Goal: Communication & Community: Answer question/provide support

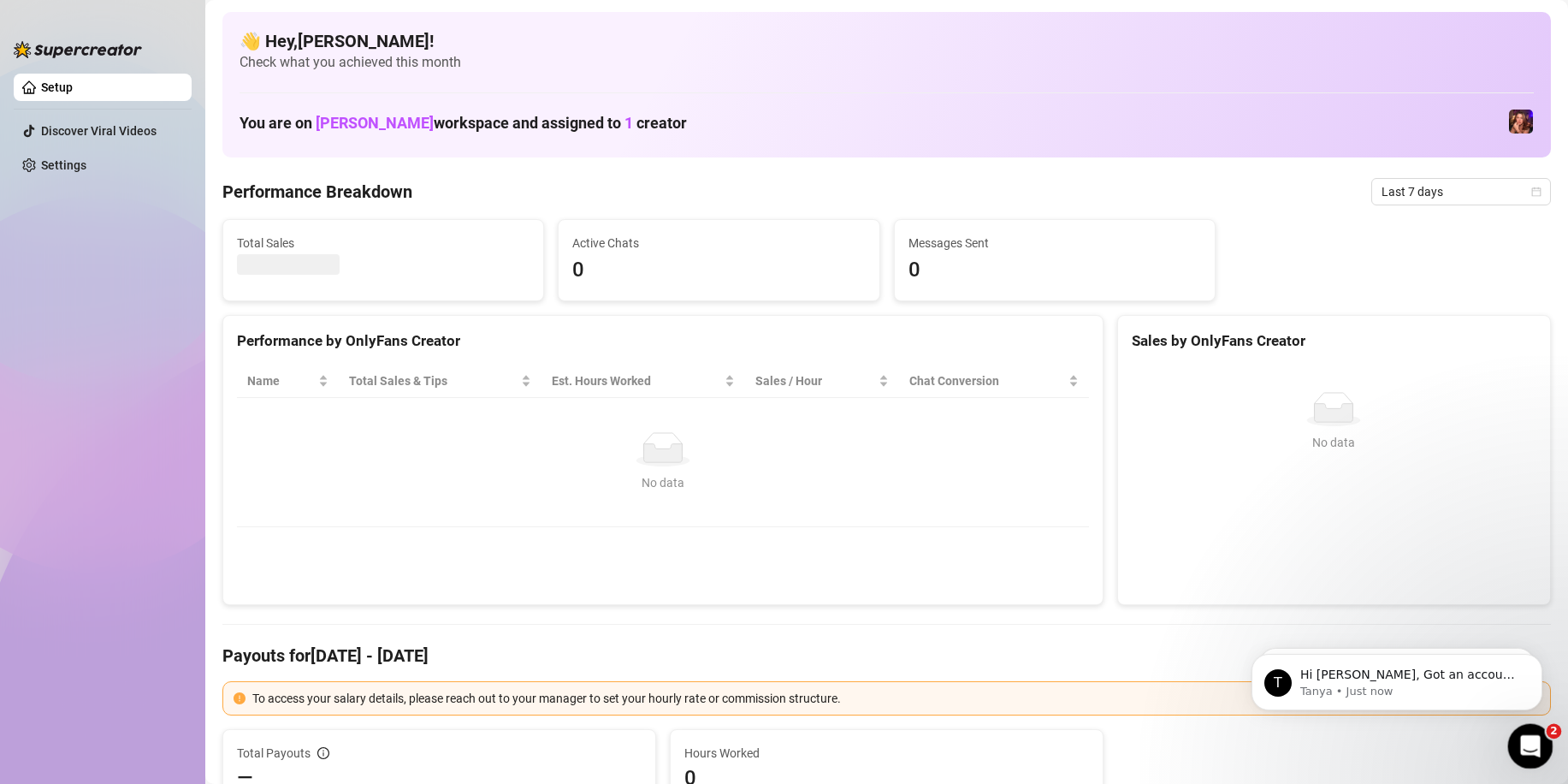
click at [1527, 742] on icon "Open Intercom Messenger" at bounding box center [1528, 744] width 28 height 28
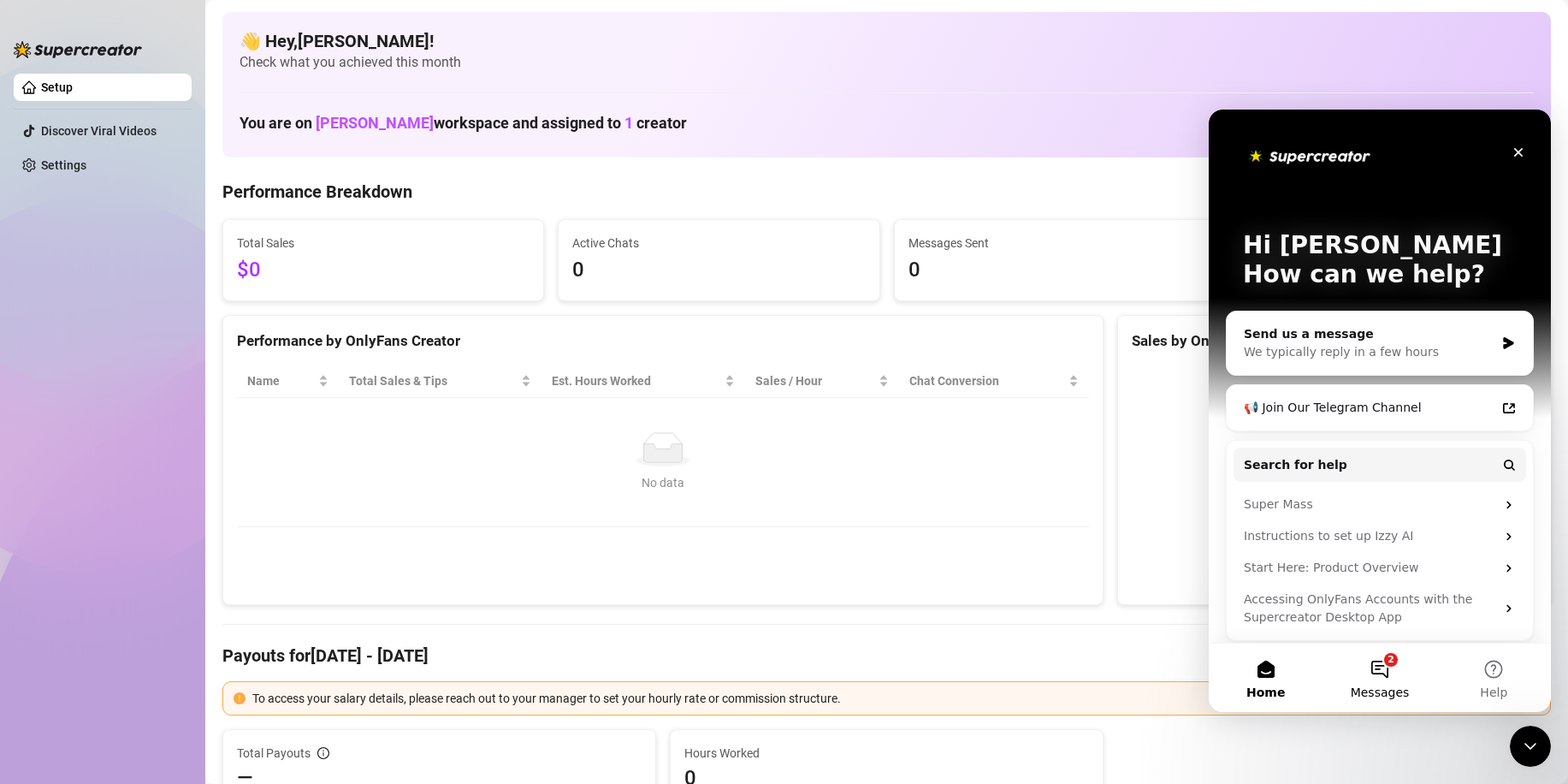
click at [1359, 679] on button "2 Messages" at bounding box center [1379, 677] width 114 height 68
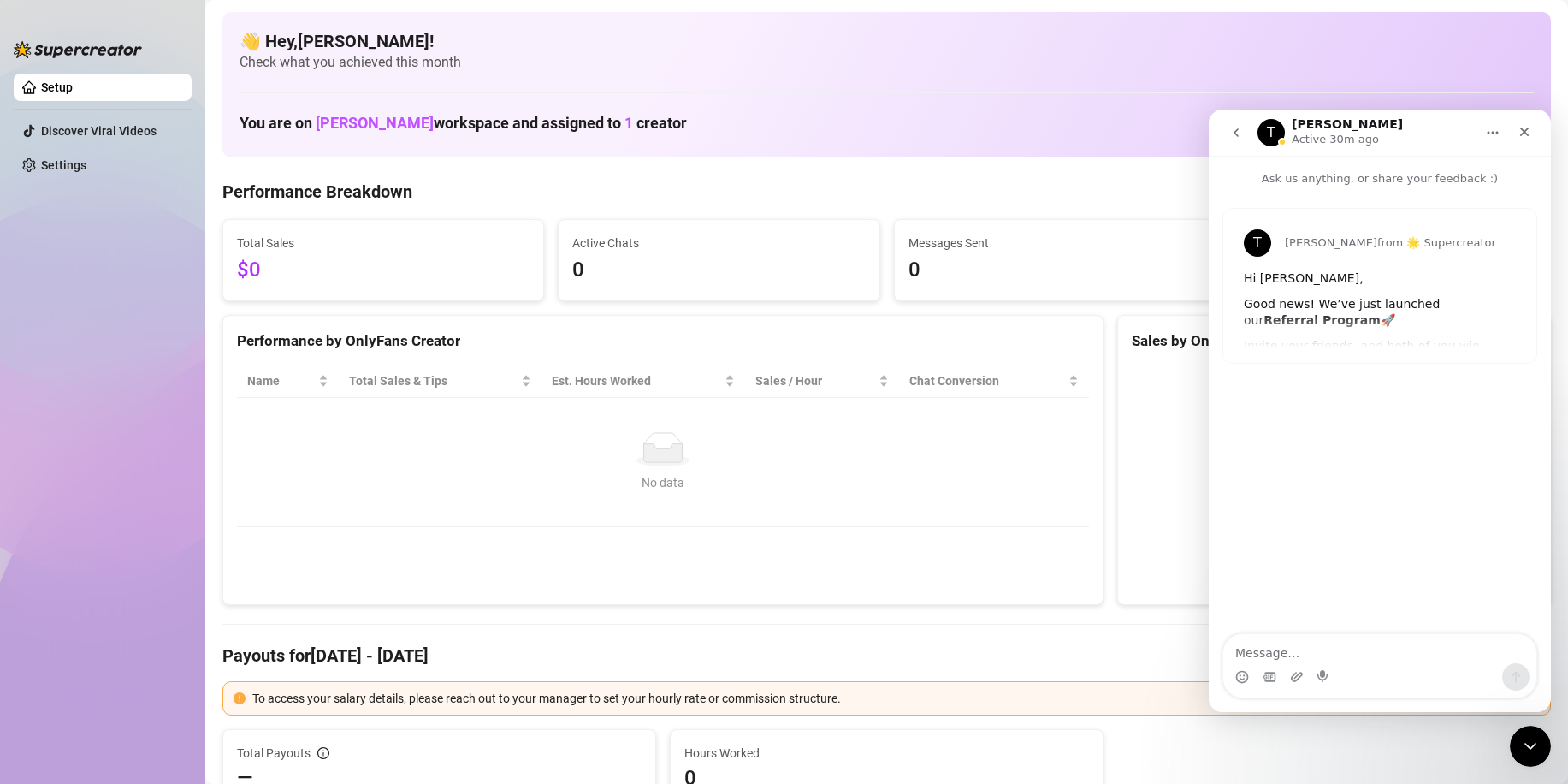
click at [1239, 132] on icon "go back" at bounding box center [1235, 132] width 13 height 13
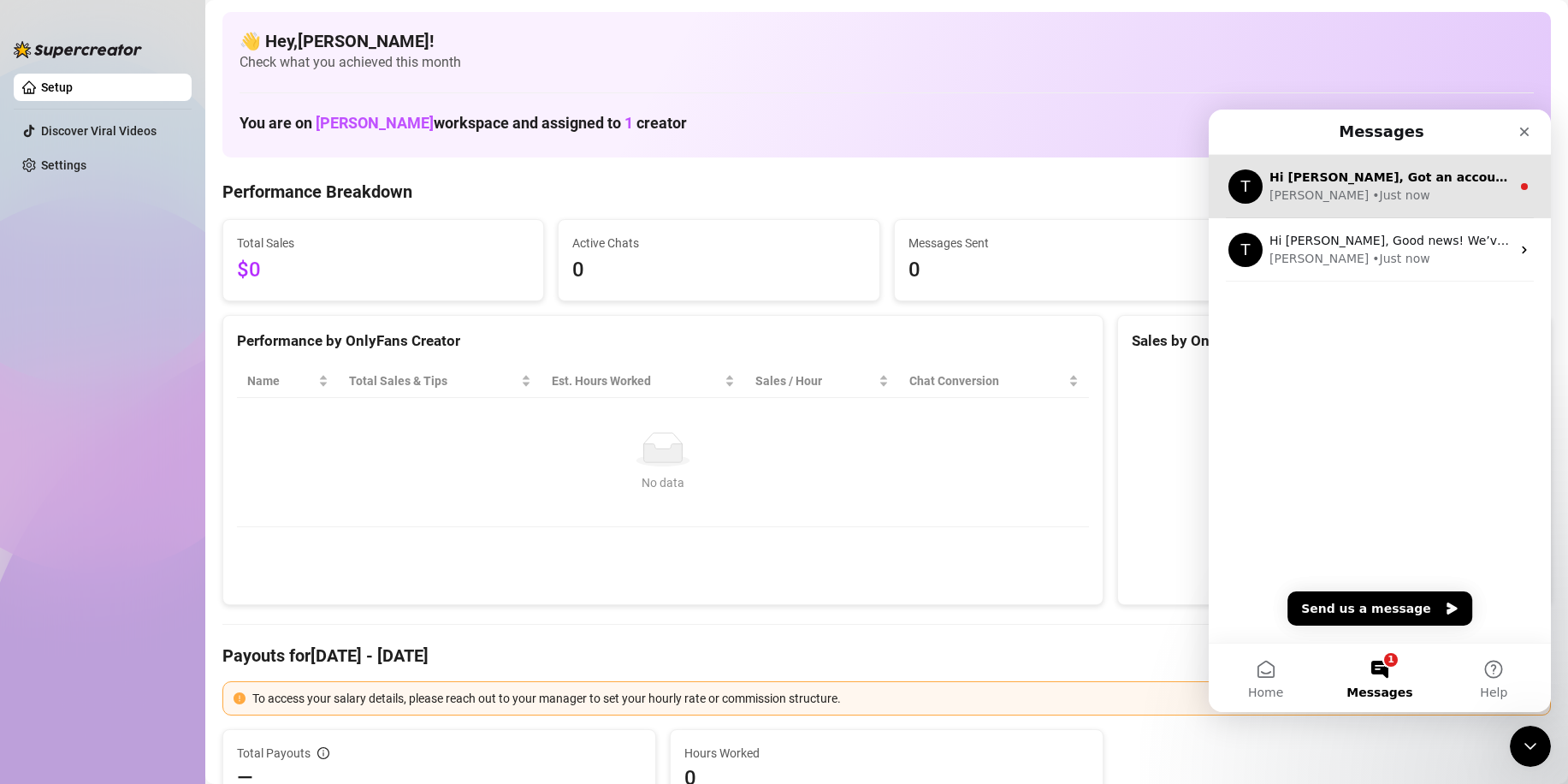
click at [1348, 205] on div "T Hi [PERSON_NAME], Got an account you didn’t add because it felt too small? No…" at bounding box center [1380, 186] width 343 height 63
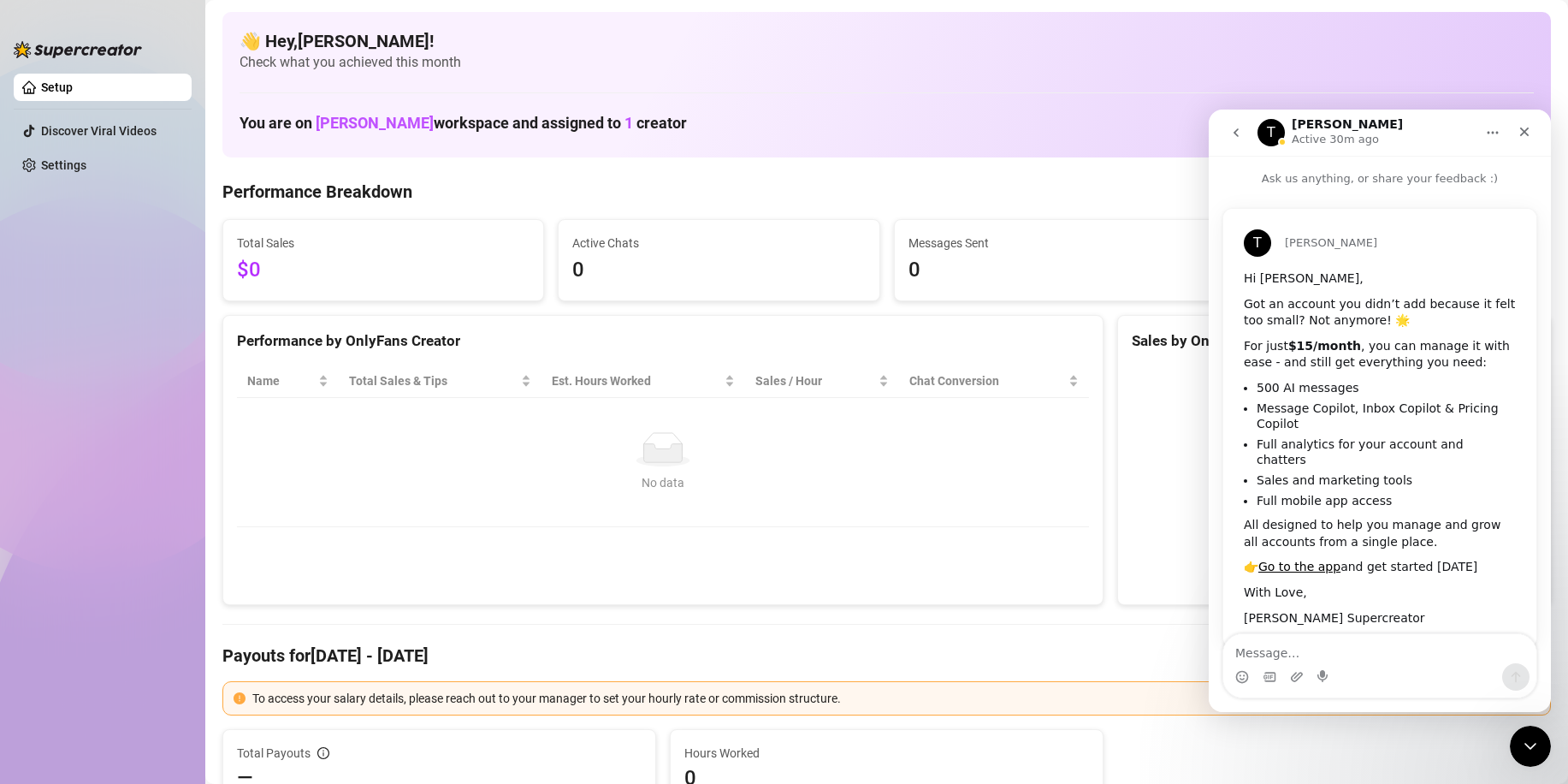
scroll to position [17, 0]
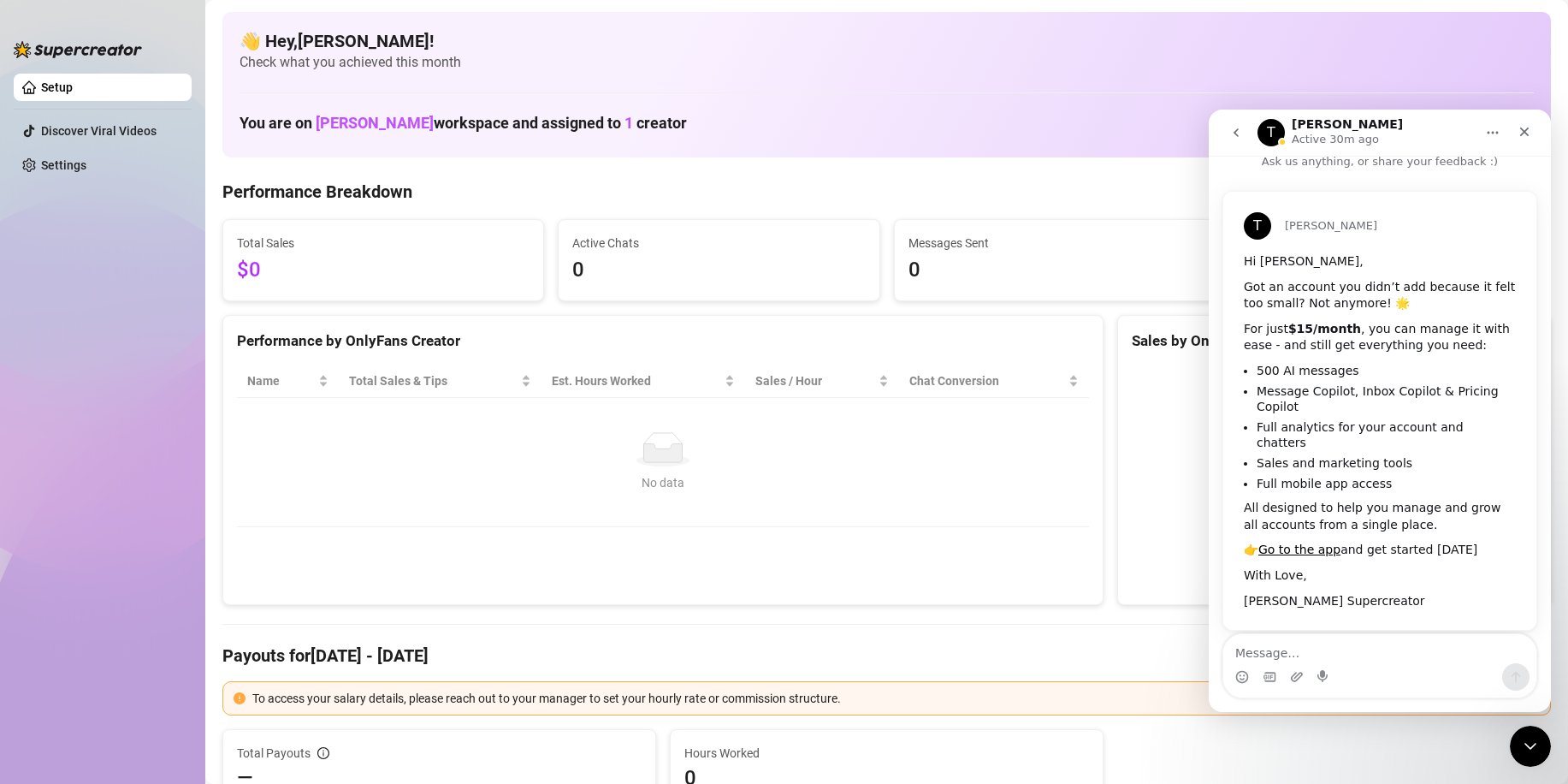
click at [1231, 131] on icon "go back" at bounding box center [1235, 132] width 13 height 13
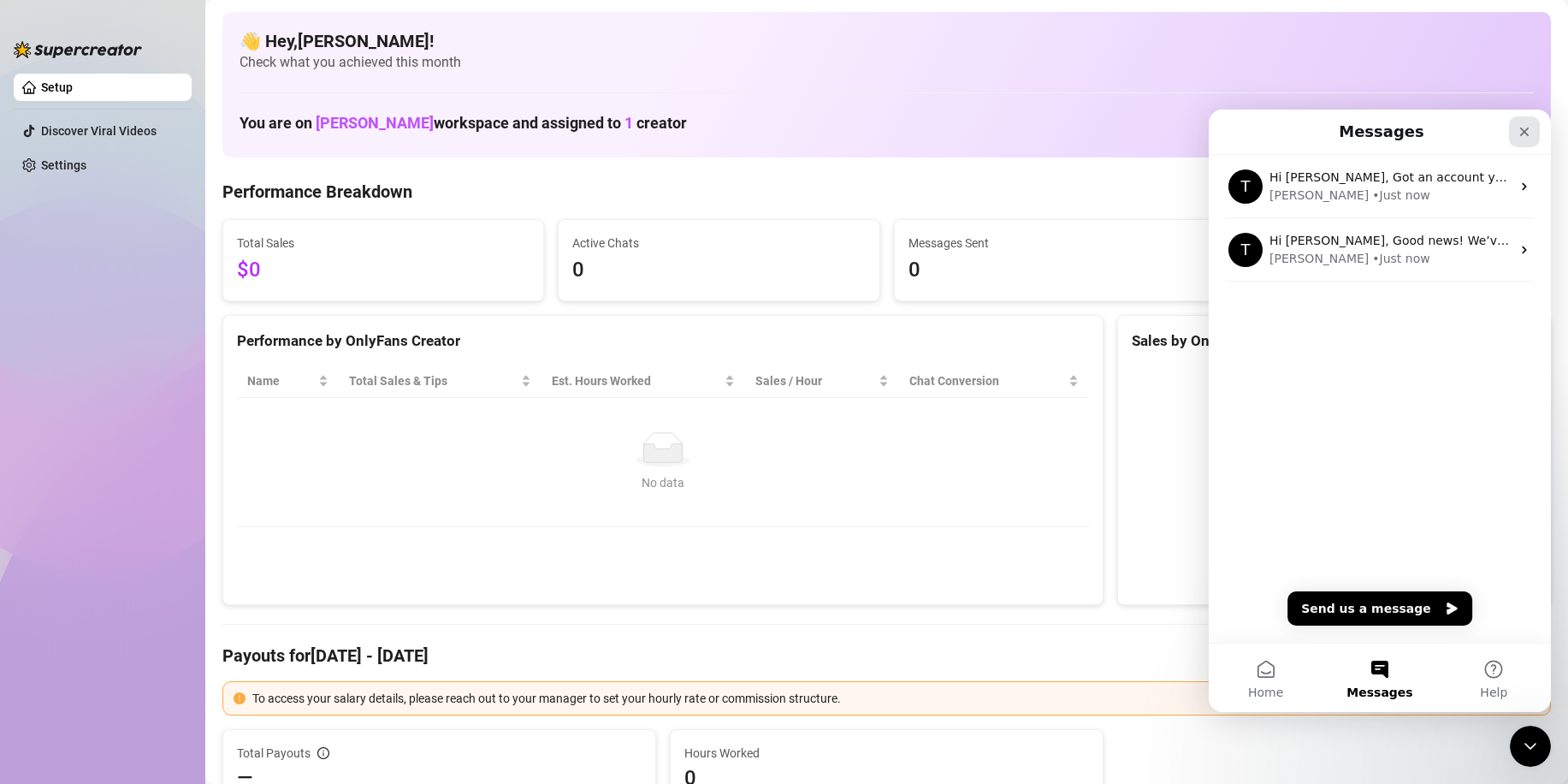
click at [1533, 135] on div "Close" at bounding box center [1525, 131] width 31 height 31
